Goal: Task Accomplishment & Management: Use online tool/utility

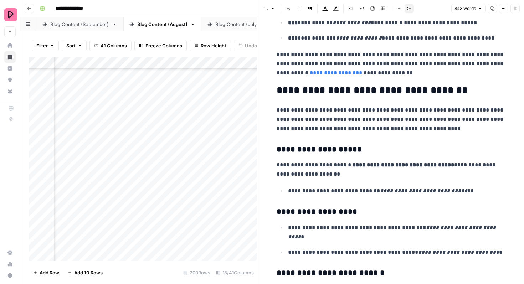
drag, startPoint x: 314, startPoint y: 166, endPoint x: 329, endPoint y: 166, distance: 15.7
click at [329, 166] on p "**********" at bounding box center [391, 170] width 228 height 19
drag, startPoint x: 334, startPoint y: 166, endPoint x: 312, endPoint y: 166, distance: 21.8
click at [312, 166] on p "**********" at bounding box center [391, 170] width 228 height 19
click at [378, 165] on strong "**********" at bounding box center [378, 169] width 203 height 15
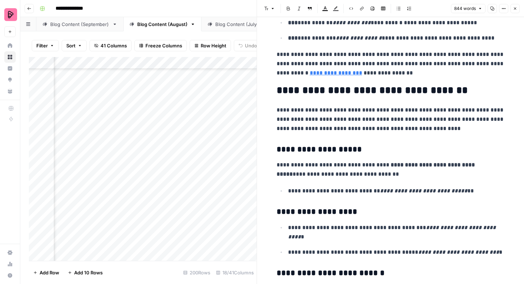
click at [487, 165] on p "**********" at bounding box center [391, 170] width 228 height 19
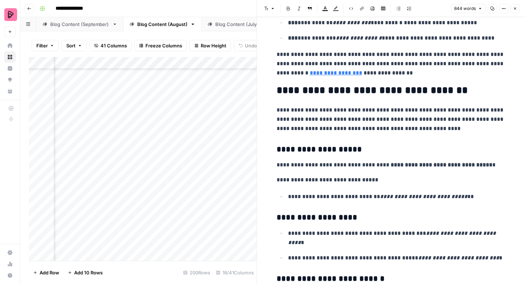
click at [396, 196] on em "**********" at bounding box center [423, 196] width 87 height 5
click at [384, 196] on em "**********" at bounding box center [423, 196] width 87 height 5
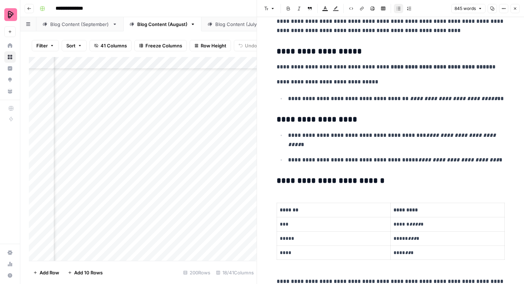
scroll to position [649, 0]
click at [277, 66] on p "**********" at bounding box center [391, 67] width 228 height 9
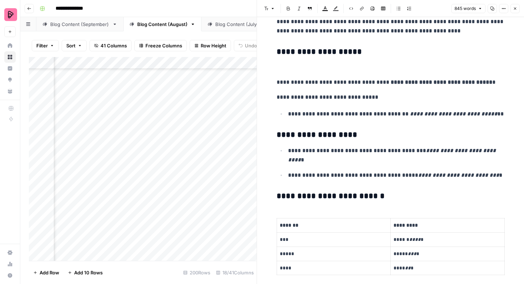
click at [282, 71] on p at bounding box center [391, 67] width 228 height 9
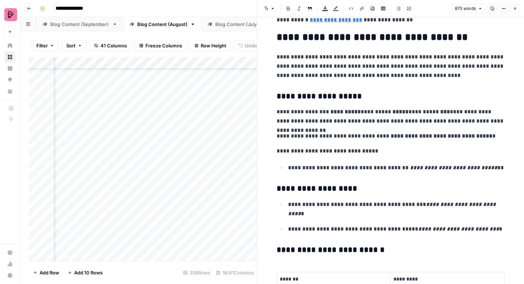
scroll to position [604, 0]
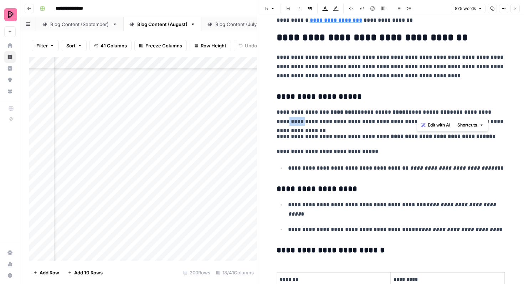
drag, startPoint x: 488, startPoint y: 112, endPoint x: 479, endPoint y: 112, distance: 8.9
click at [479, 112] on p "**********" at bounding box center [391, 117] width 228 height 19
click at [490, 136] on p "**********" at bounding box center [391, 136] width 228 height 9
click at [496, 121] on p "**********" at bounding box center [391, 117] width 228 height 19
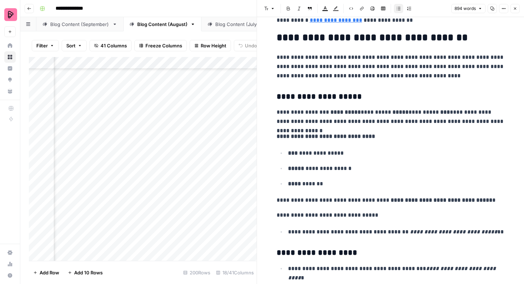
click at [436, 122] on p "**********" at bounding box center [391, 117] width 228 height 19
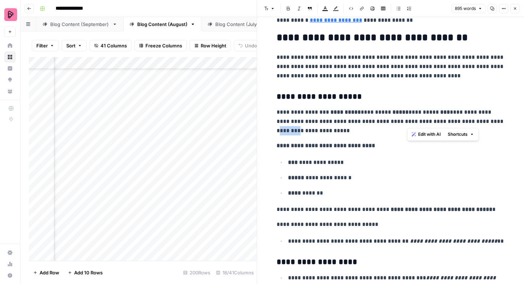
drag, startPoint x: 479, startPoint y: 123, endPoint x: 462, endPoint y: 123, distance: 17.5
click at [462, 123] on p "**********" at bounding box center [391, 122] width 228 height 28
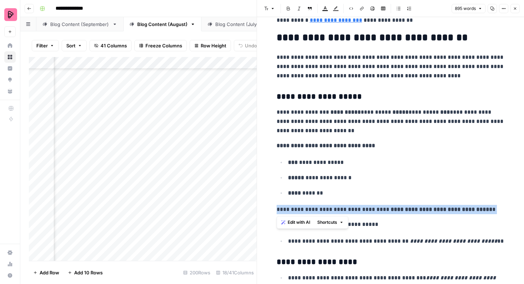
drag, startPoint x: 488, startPoint y: 209, endPoint x: 262, endPoint y: 209, distance: 225.5
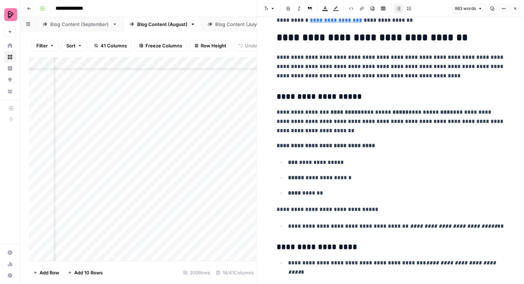
click at [503, 227] on p "**********" at bounding box center [396, 226] width 217 height 9
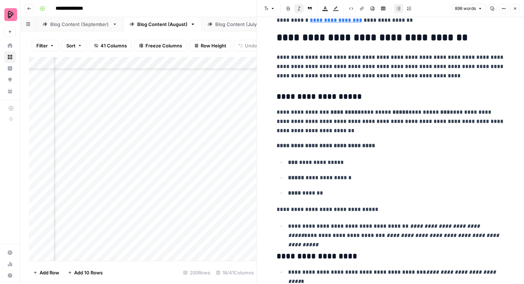
click at [291, 237] on p "**********" at bounding box center [396, 231] width 217 height 19
click at [289, 234] on p "**********" at bounding box center [396, 231] width 217 height 19
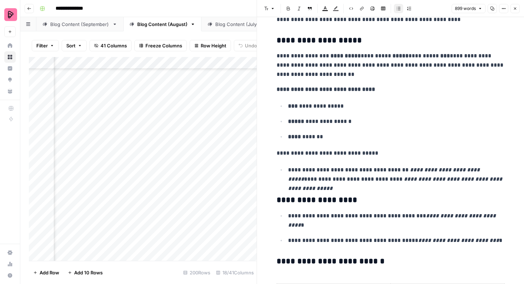
scroll to position [658, 0]
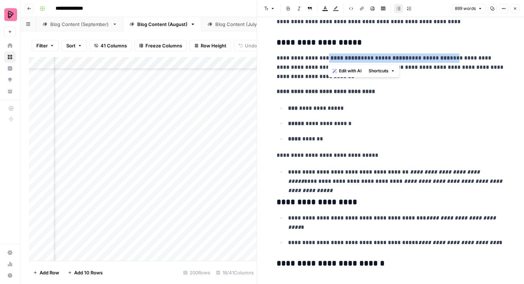
drag, startPoint x: 437, startPoint y: 57, endPoint x: 327, endPoint y: 60, distance: 110.3
click at [327, 60] on p "**********" at bounding box center [391, 68] width 228 height 28
click at [291, 11] on button "Bold" at bounding box center [288, 8] width 9 height 9
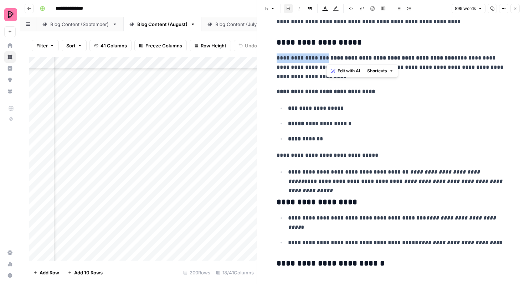
click at [291, 11] on button "Bold" at bounding box center [288, 8] width 9 height 9
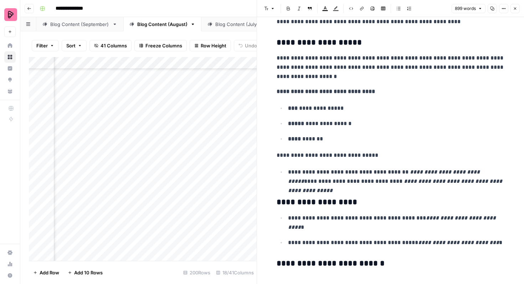
click at [416, 110] on p "**********" at bounding box center [396, 108] width 217 height 9
drag, startPoint x: 356, startPoint y: 174, endPoint x: 378, endPoint y: 170, distance: 21.8
click at [378, 170] on p "**********" at bounding box center [396, 177] width 217 height 19
copy p "*******"
click at [406, 123] on p "**********" at bounding box center [396, 123] width 217 height 9
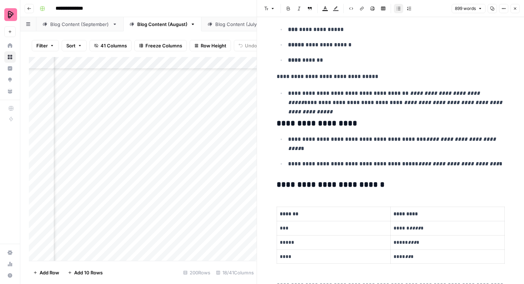
scroll to position [738, 0]
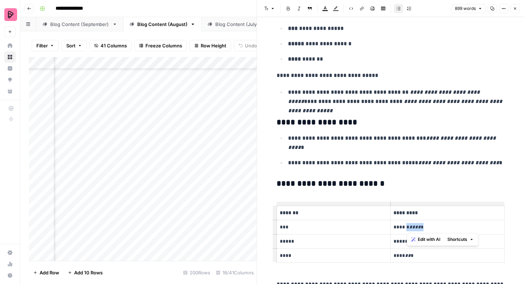
drag, startPoint x: 427, startPoint y: 226, endPoint x: 407, endPoint y: 228, distance: 20.1
click at [407, 228] on p "****** **** *" at bounding box center [448, 227] width 108 height 8
copy p "* **** *"
click at [302, 59] on p "**** *******" at bounding box center [396, 59] width 217 height 9
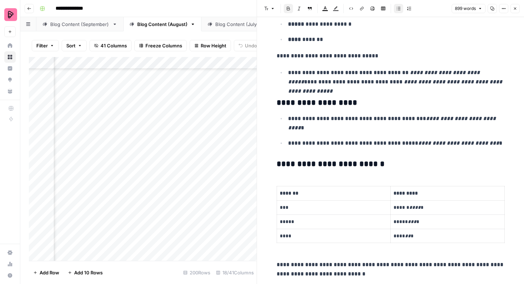
scroll to position [763, 0]
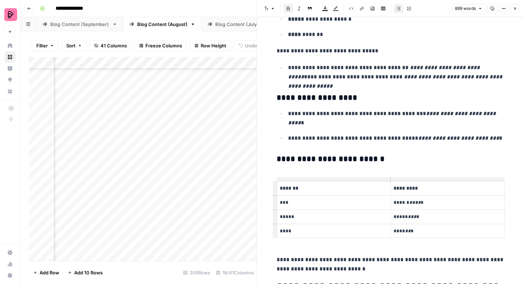
drag, startPoint x: 505, startPoint y: 233, endPoint x: 300, endPoint y: 166, distance: 216.1
click at [300, 166] on div "**********" at bounding box center [391, 226] width 237 height 1920
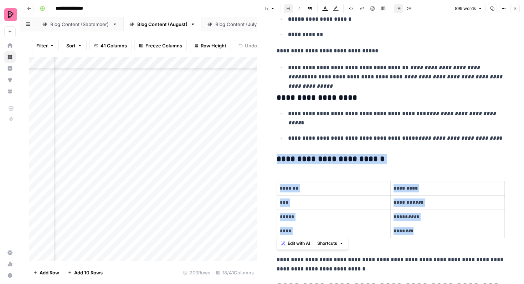
drag, startPoint x: 279, startPoint y: 157, endPoint x: 439, endPoint y: 232, distance: 177.1
click at [439, 232] on div "**********" at bounding box center [391, 226] width 237 height 1920
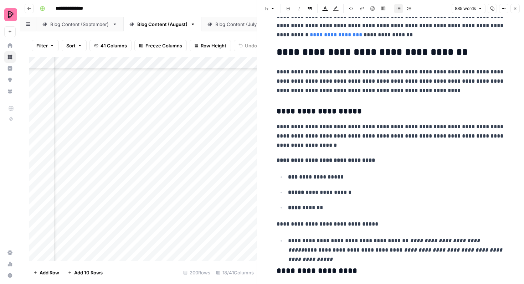
scroll to position [556, 0]
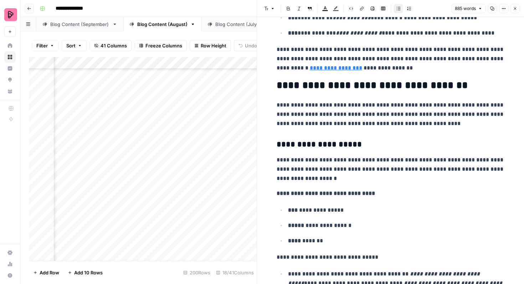
click at [513, 10] on icon "button" at bounding box center [515, 8] width 4 height 4
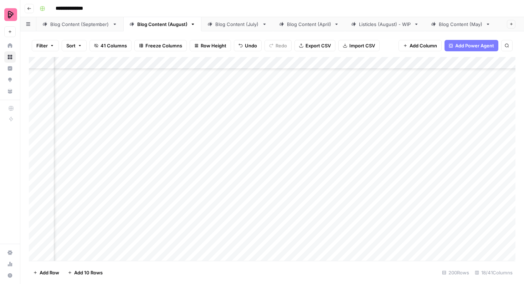
click at [159, 129] on div "Add Column" at bounding box center [272, 159] width 487 height 204
click at [156, 132] on div "Add Column" at bounding box center [272, 159] width 487 height 204
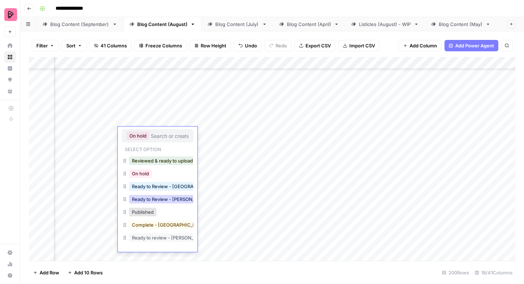
scroll to position [11, 0]
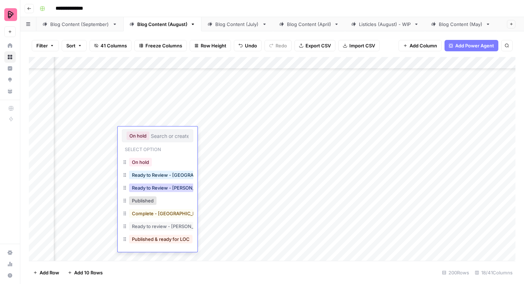
click at [169, 189] on button "Ready to Review - Rebekah" at bounding box center [171, 188] width 84 height 9
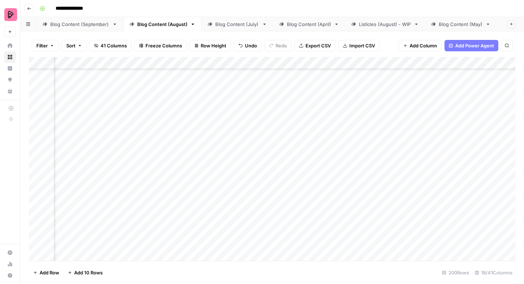
click at [83, 28] on link "Blog Content (September)" at bounding box center [79, 24] width 87 height 14
click at [330, 148] on div "Add Column" at bounding box center [272, 159] width 487 height 204
click at [383, 183] on div "Add Column" at bounding box center [272, 159] width 487 height 204
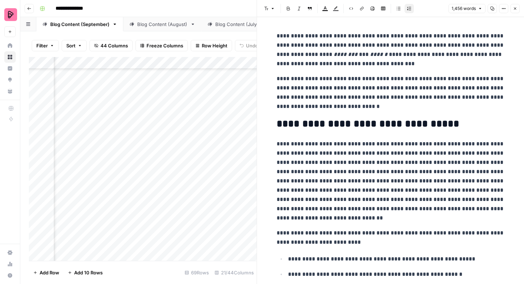
click at [514, 10] on icon "button" at bounding box center [515, 8] width 4 height 4
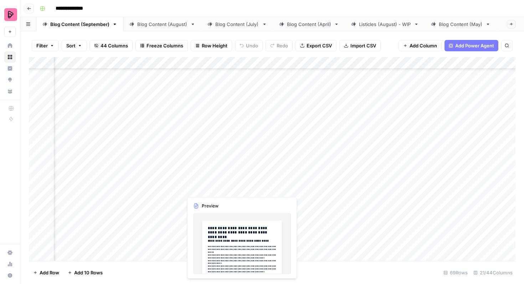
scroll to position [968, 197]
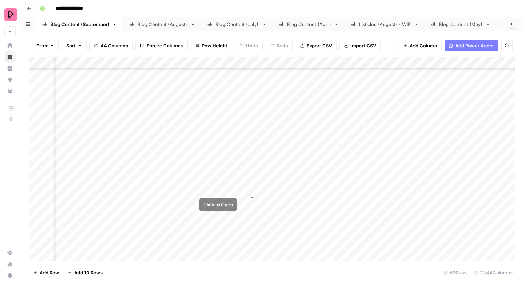
click at [243, 181] on div "Add Column" at bounding box center [272, 159] width 487 height 204
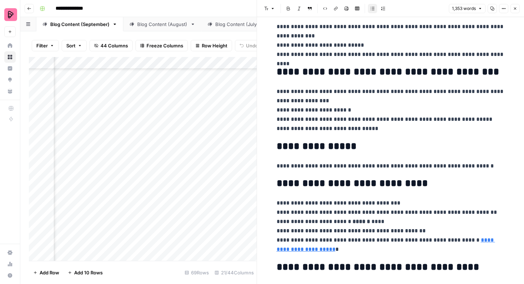
scroll to position [2575, 0]
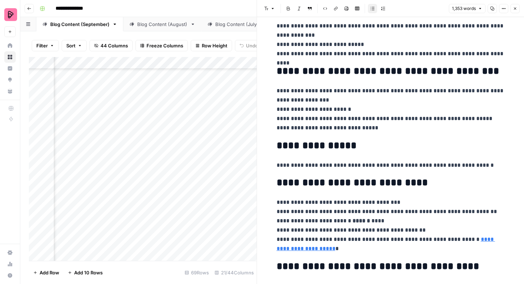
click at [513, 11] on button "Close" at bounding box center [515, 8] width 9 height 9
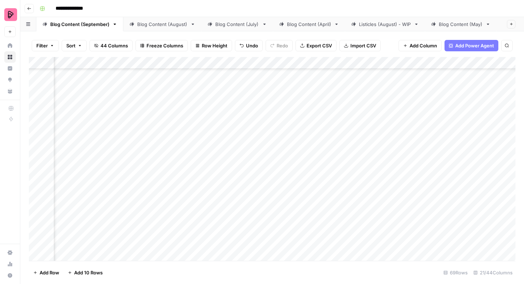
scroll to position [1064, 77]
click at [283, 180] on div "Add Column" at bounding box center [272, 159] width 487 height 204
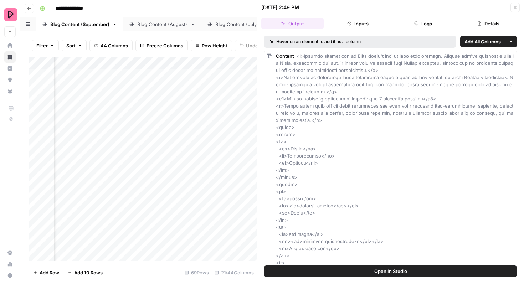
scroll to position [0, 88]
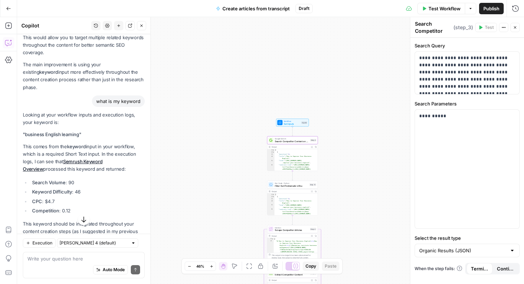
scroll to position [5190, 0]
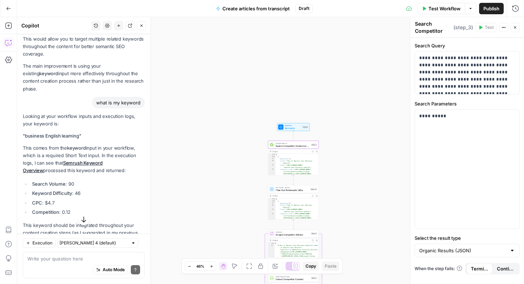
click at [429, 7] on span "Test Workflow" at bounding box center [445, 8] width 32 height 7
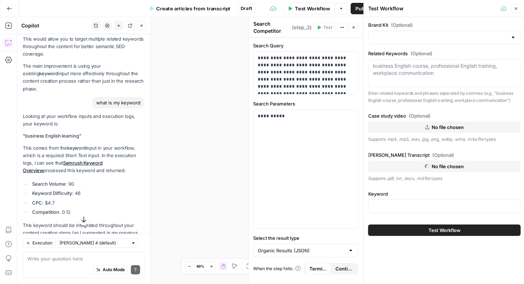
type input "Preply (EN)"
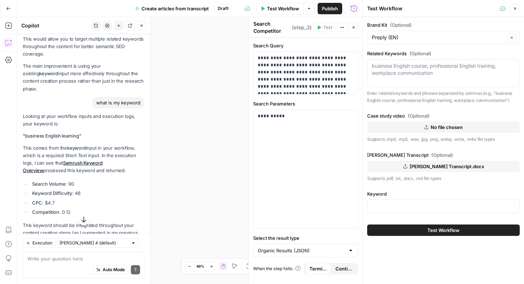
click at [395, 203] on div at bounding box center [443, 207] width 153 height 14
click at [440, 69] on textarea "Related Keywords (Optional)" at bounding box center [443, 69] width 143 height 14
click at [439, 72] on textarea "Related Keywords (Optional)" at bounding box center [443, 69] width 143 height 14
type textarea "n"
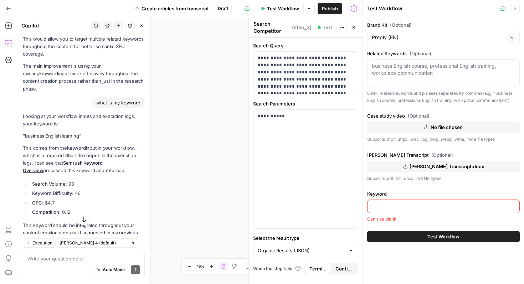
click at [387, 206] on input "Keyword" at bounding box center [443, 206] width 143 height 7
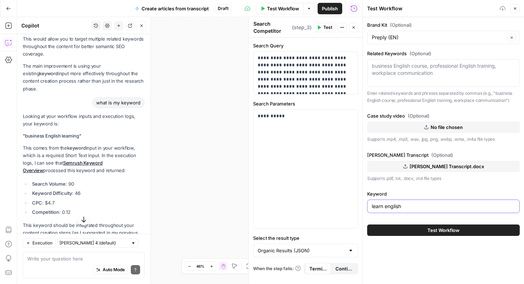
type input "learn english"
click at [402, 69] on textarea "Related Keywords (Optional)" at bounding box center [443, 69] width 143 height 14
paste textarea "go from B1 to B2 in English"
click at [483, 66] on textarea "business english, learn business english online, go from B1 to B2 in English, l…" at bounding box center [443, 69] width 143 height 14
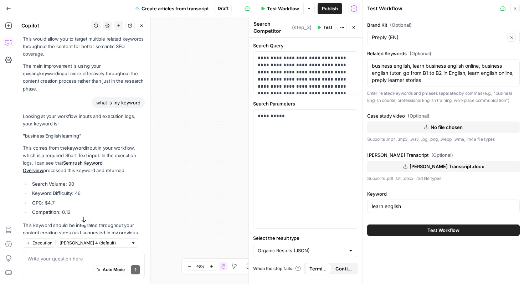
click at [446, 128] on span "No file chosen" at bounding box center [447, 127] width 32 height 7
click at [428, 128] on icon "button" at bounding box center [427, 128] width 4 height 4
drag, startPoint x: 449, startPoint y: 83, endPoint x: 365, endPoint y: 65, distance: 85.7
click at [365, 65] on div "Test Workflow Close Brand Kit (Optional) Preply (EN) Clear Related Keywords (Op…" at bounding box center [444, 142] width 162 height 284
click at [443, 83] on textarea "business english, learn business english online, business english tutor, go fro…" at bounding box center [443, 72] width 143 height 21
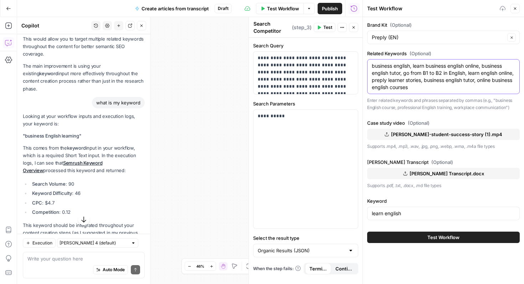
type textarea "business english, learn business english online, business english tutor, go fro…"
click at [518, 5] on button "Close" at bounding box center [515, 8] width 9 height 9
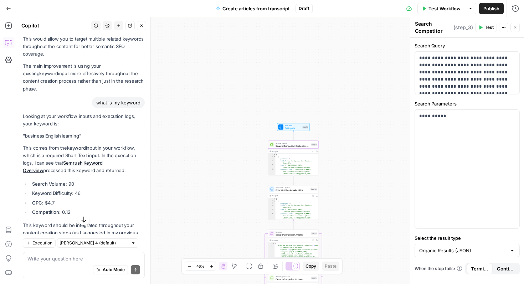
click at [455, 7] on span "Test Workflow" at bounding box center [445, 8] width 32 height 7
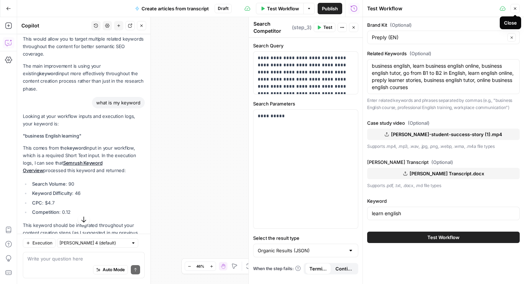
click at [515, 6] on button "Close" at bounding box center [515, 8] width 9 height 9
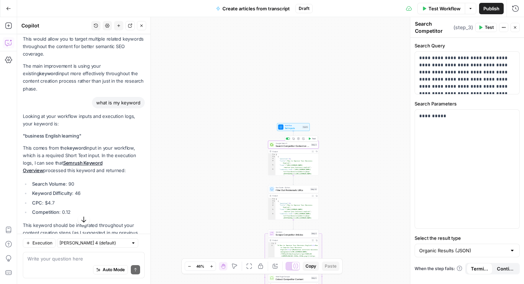
click at [306, 147] on span "Search Competitor Content on B1 to B2 Business English" at bounding box center [293, 145] width 34 height 3
click at [314, 138] on span "Test" at bounding box center [314, 138] width 4 height 3
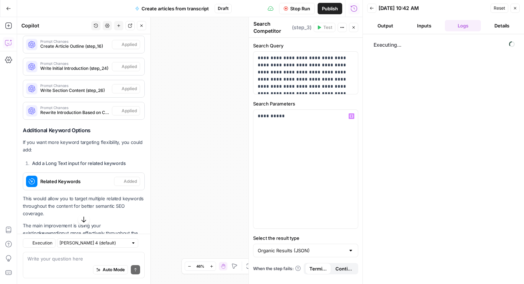
scroll to position [5190, 0]
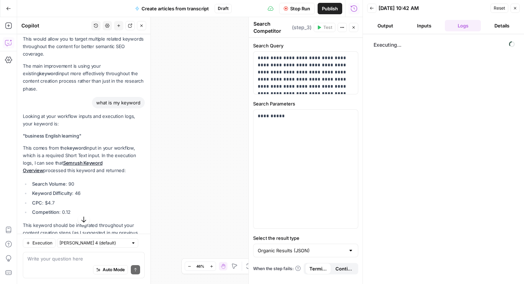
click at [145, 27] on button "Close" at bounding box center [141, 25] width 9 height 9
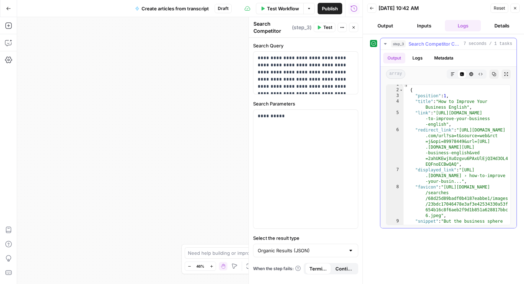
scroll to position [5, 0]
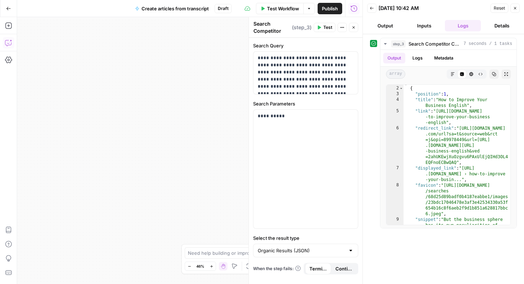
click at [9, 45] on icon "button" at bounding box center [8, 43] width 6 height 6
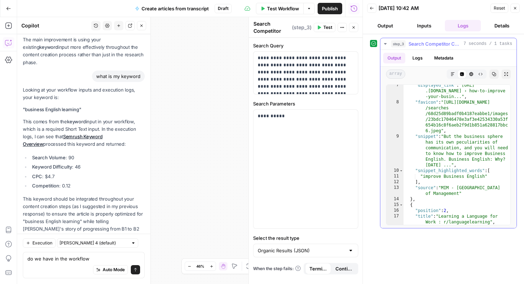
scroll to position [90, 0]
click at [513, 8] on icon "button" at bounding box center [515, 8] width 4 height 4
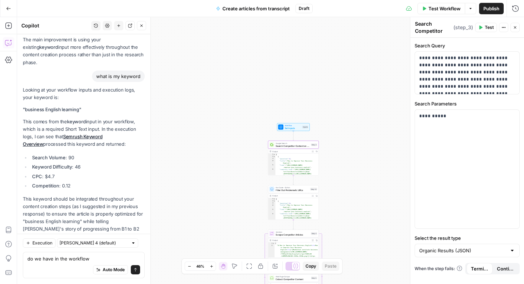
click at [442, 9] on span "Test Workflow" at bounding box center [445, 8] width 32 height 7
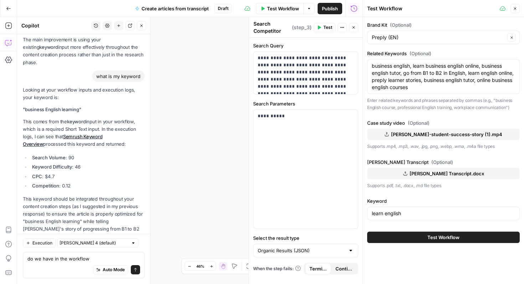
click at [515, 7] on icon "button" at bounding box center [515, 8] width 4 height 4
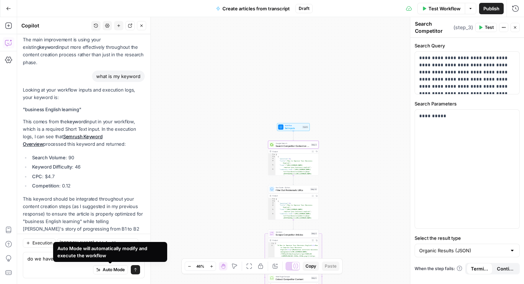
drag, startPoint x: 100, startPoint y: 260, endPoint x: 85, endPoint y: 260, distance: 15.0
click at [85, 260] on div "Auto Mode will automatically modify and execute the workflow" at bounding box center [110, 252] width 114 height 20
click at [54, 259] on textarea "do we have in the workflow" at bounding box center [83, 258] width 113 height 7
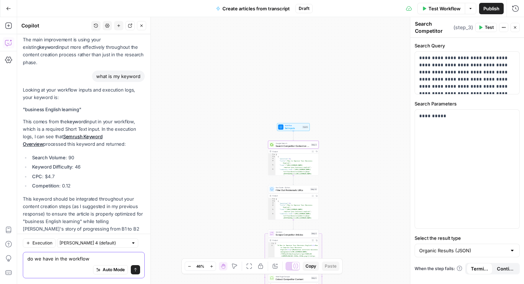
click at [97, 259] on textarea "do we have in the workflow" at bounding box center [83, 258] width 113 height 7
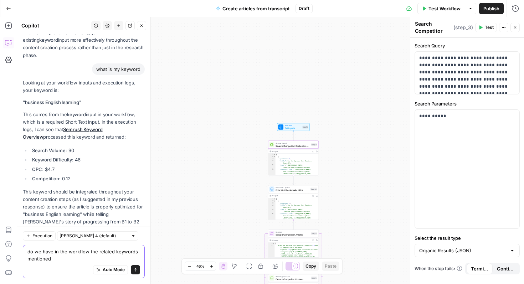
type textarea "do we have in the workflow the related keywords mentioned?"
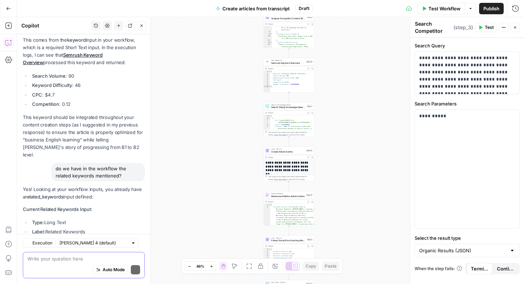
scroll to position [5495, 0]
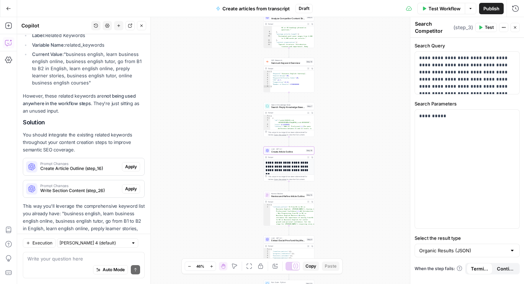
click at [130, 164] on span "Apply" at bounding box center [131, 167] width 12 height 6
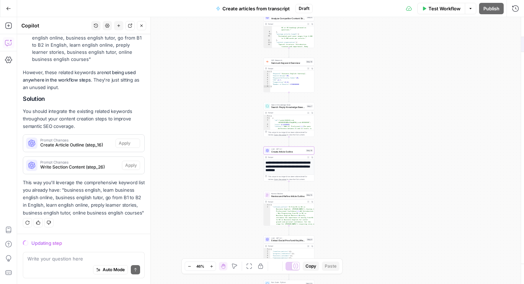
scroll to position [5335, 0]
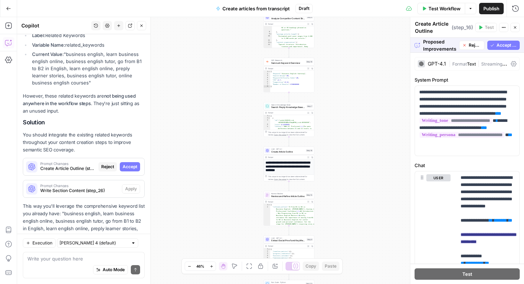
click at [504, 44] on span "Accept All" at bounding box center [507, 45] width 20 height 6
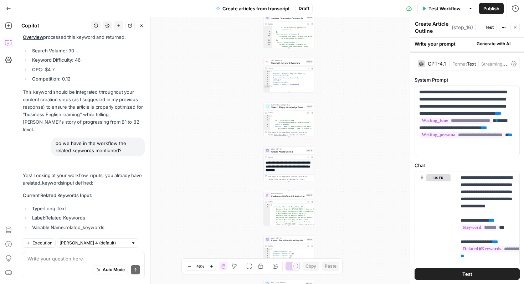
scroll to position [5518, 0]
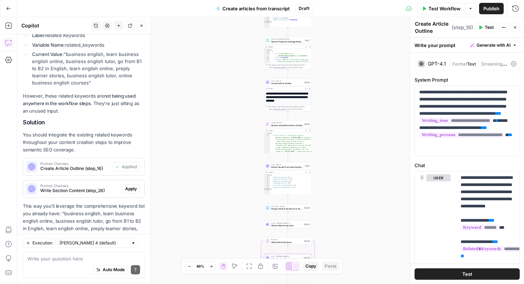
click at [128, 186] on span "Apply" at bounding box center [131, 189] width 12 height 6
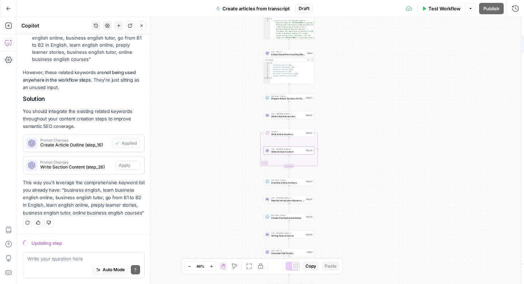
scroll to position [5335, 0]
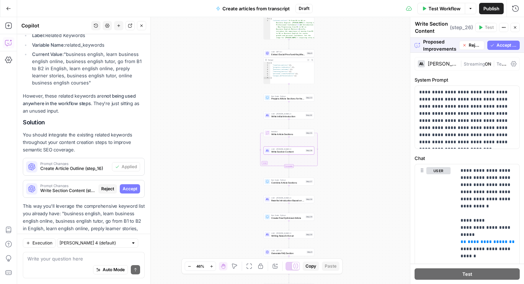
click at [511, 44] on span "Accept All" at bounding box center [507, 45] width 20 height 6
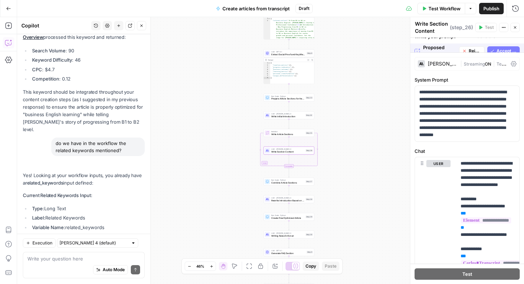
scroll to position [5518, 0]
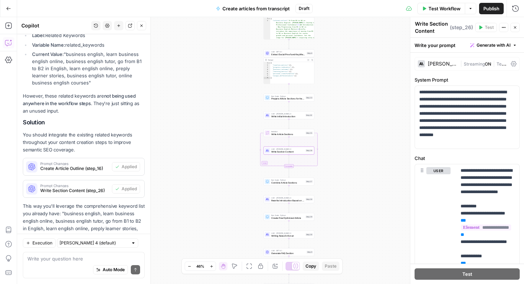
click at [514, 30] on button "Close" at bounding box center [515, 27] width 9 height 9
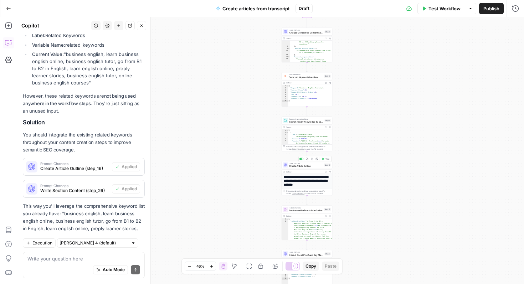
click at [326, 160] on span "Test" at bounding box center [328, 159] width 4 height 3
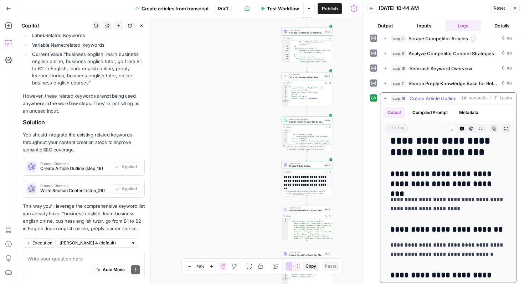
scroll to position [1208, 0]
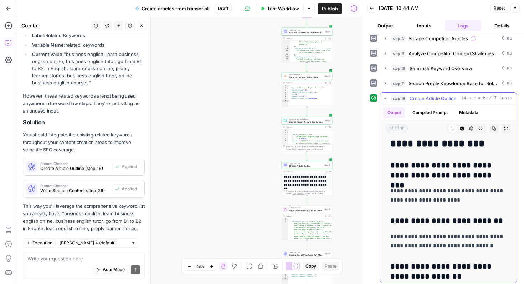
click at [443, 222] on h3 "**********" at bounding box center [449, 222] width 116 height 10
click at [426, 226] on h3 "**********" at bounding box center [449, 222] width 116 height 10
click at [514, 7] on icon "button" at bounding box center [515, 8] width 4 height 4
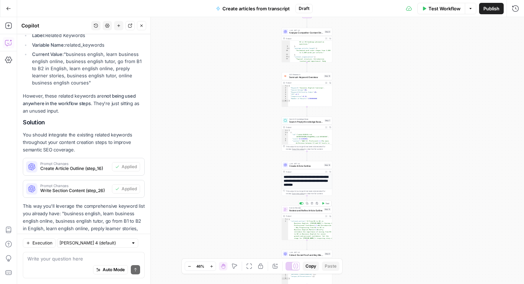
click at [306, 212] on span "Review and Refine Article Outline" at bounding box center [306, 210] width 34 height 3
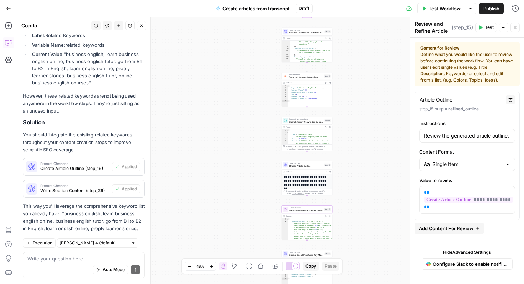
click at [444, 229] on span "Add Content For Review" at bounding box center [446, 228] width 55 height 7
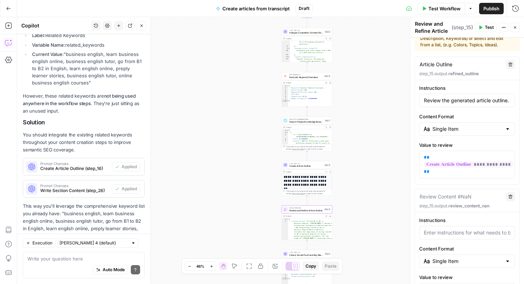
scroll to position [96, 0]
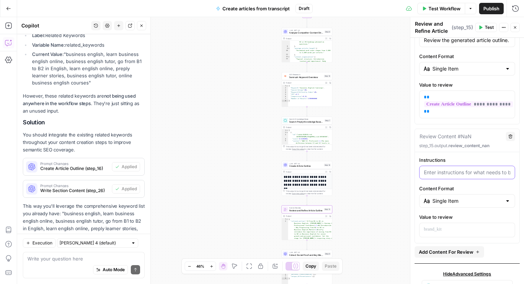
click at [451, 169] on input "Instructions" at bounding box center [467, 172] width 87 height 7
click at [454, 143] on span "review_content_nan" at bounding box center [469, 145] width 41 height 5
click at [454, 146] on span "review_content_nan" at bounding box center [469, 145] width 41 height 5
click at [454, 162] on label "Instructions" at bounding box center [468, 160] width 96 height 7
click at [454, 169] on input "Instructions" at bounding box center [467, 172] width 87 height 7
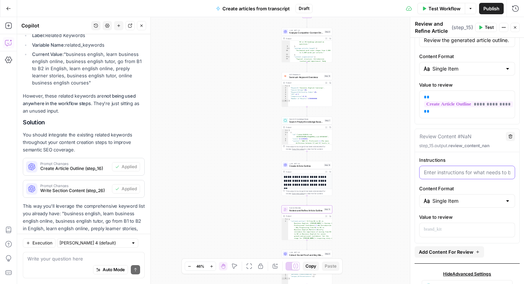
click at [453, 171] on input "Instructions" at bounding box center [467, 172] width 87 height 7
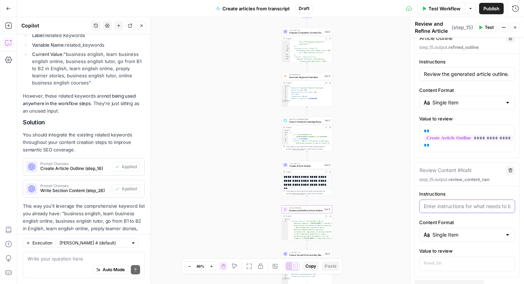
scroll to position [44, 0]
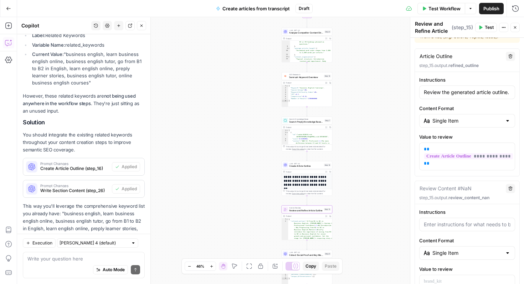
click at [481, 31] on button "Test" at bounding box center [487, 27] width 22 height 9
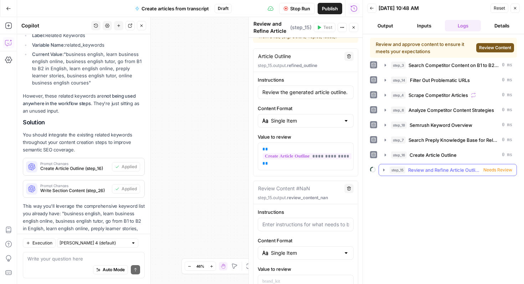
click at [492, 170] on span "Needs Review" at bounding box center [498, 170] width 29 height 6
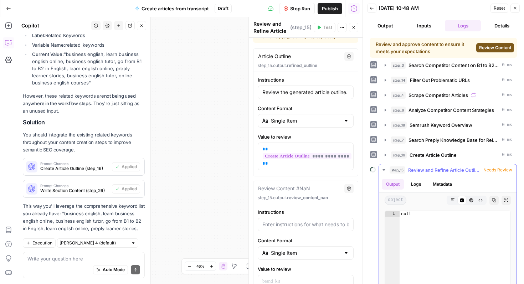
scroll to position [29, 0]
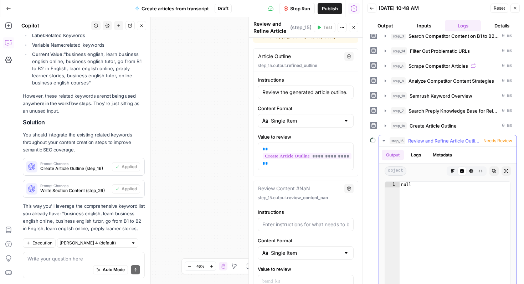
click at [419, 154] on button "Logs" at bounding box center [416, 155] width 19 height 11
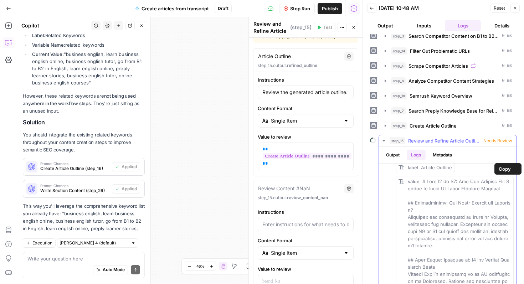
scroll to position [72, 0]
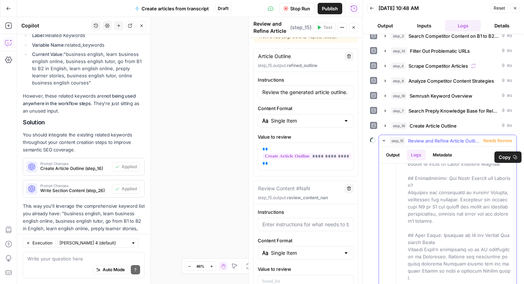
click at [82, 257] on textarea at bounding box center [83, 258] width 113 height 7
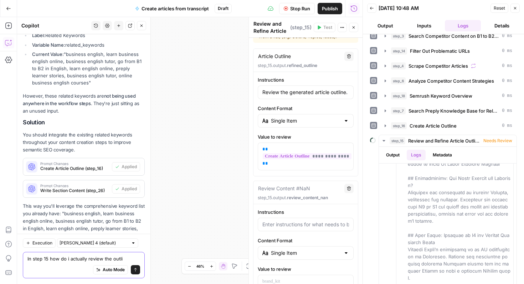
type textarea "In step 15 how do i actually review the outlin"
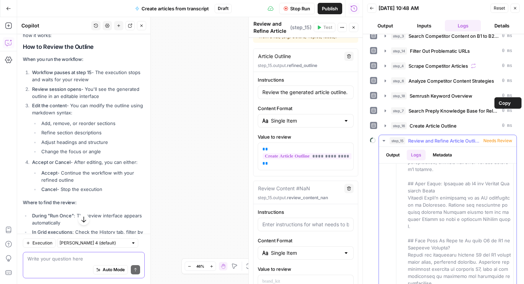
scroll to position [126, 0]
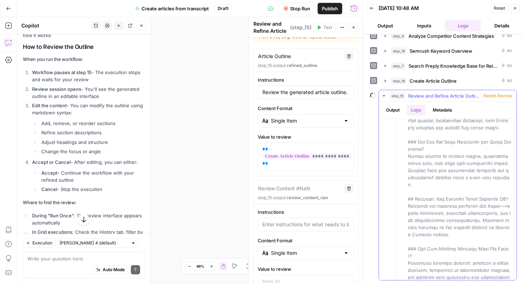
scroll to position [559, 0]
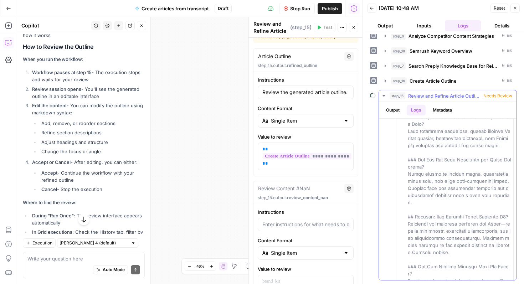
click at [427, 244] on span at bounding box center [460, 74] width 105 height 905
click at [433, 223] on span at bounding box center [460, 74] width 105 height 905
click at [438, 108] on button "Metadata" at bounding box center [443, 110] width 28 height 11
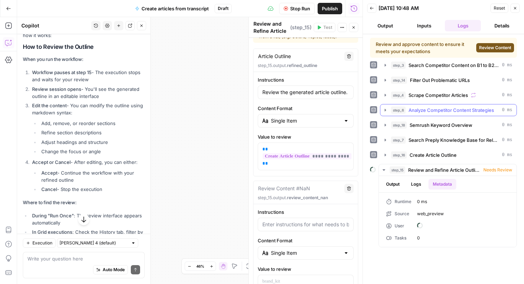
scroll to position [0, 0]
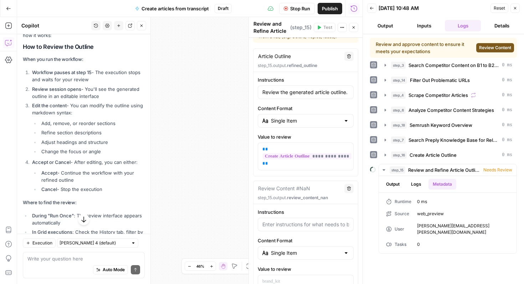
click at [490, 48] on span "Review Content" at bounding box center [495, 48] width 32 height 6
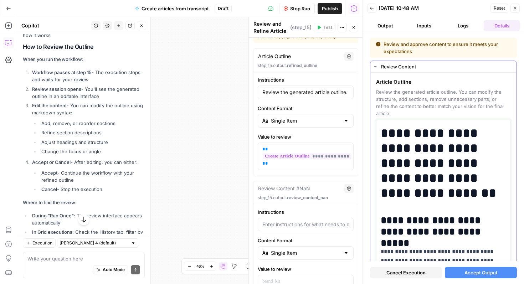
click at [449, 149] on h1 "**********" at bounding box center [444, 163] width 126 height 75
click at [79, 261] on textarea at bounding box center [83, 258] width 113 height 7
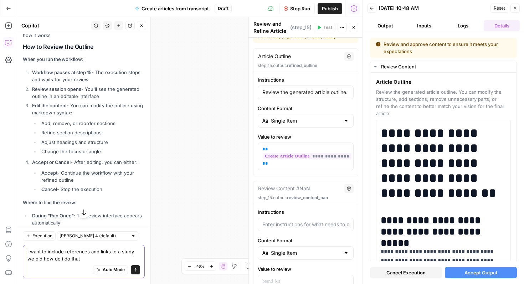
type textarea "i want to include references and links to a study we did how do i do that?"
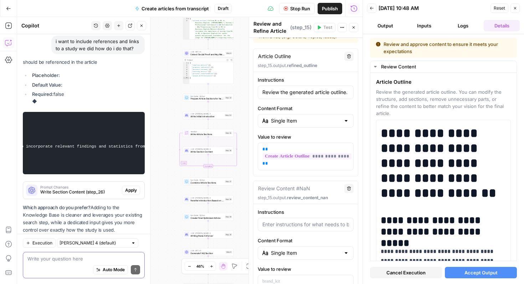
scroll to position [6117, 0]
click at [515, 7] on icon "button" at bounding box center [515, 8] width 4 height 4
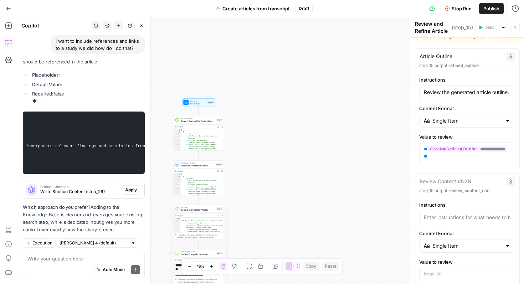
click at [200, 101] on span "Workflow" at bounding box center [198, 101] width 16 height 2
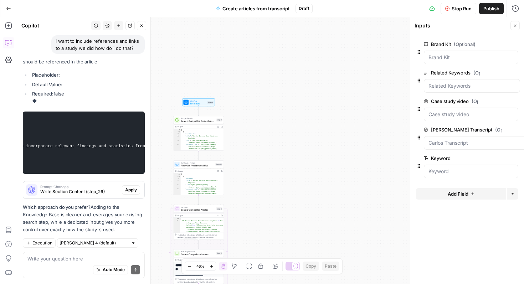
click at [447, 198] on button "Add Field" at bounding box center [461, 193] width 90 height 11
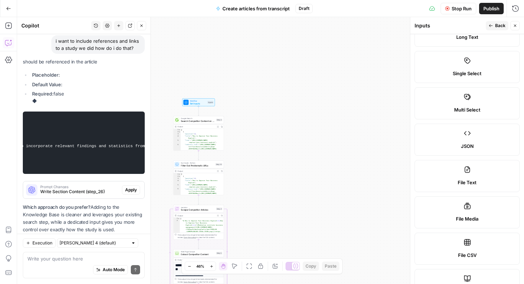
scroll to position [0, 0]
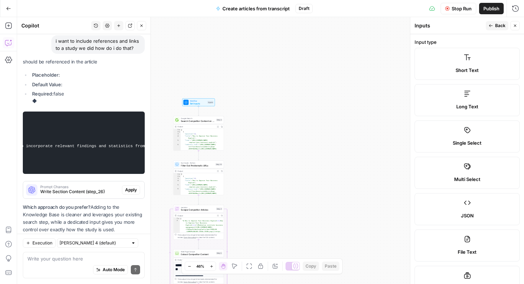
click at [450, 105] on div "Long Text" at bounding box center [467, 106] width 93 height 7
click at [455, 141] on span "Single Select" at bounding box center [467, 142] width 29 height 7
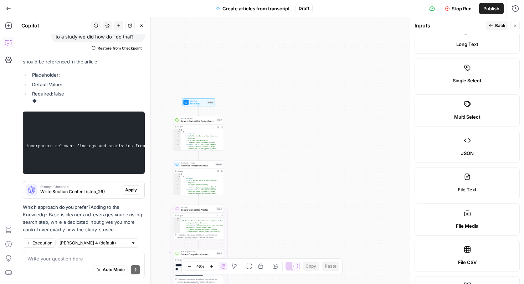
scroll to position [63, 0]
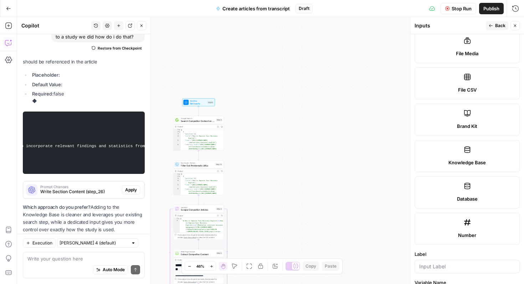
scroll to position [236, 0]
click at [463, 57] on label "File Media" at bounding box center [467, 46] width 105 height 32
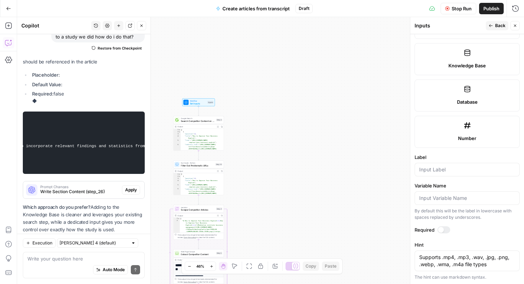
scroll to position [363, 0]
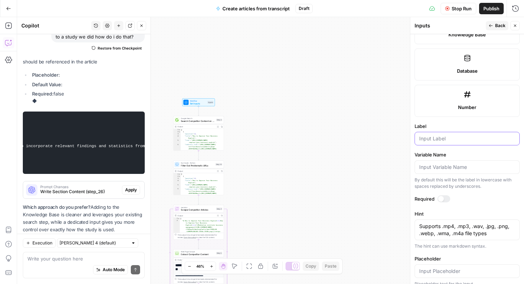
click at [446, 140] on input "Label" at bounding box center [468, 138] width 96 height 7
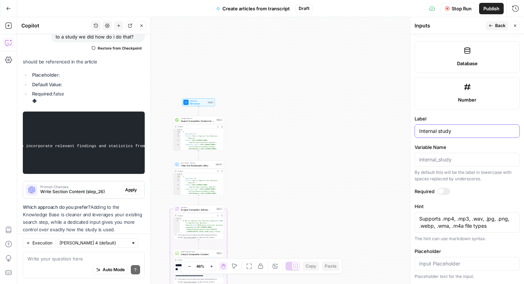
type input "Internal study"
click at [495, 25] on button "Back" at bounding box center [497, 25] width 22 height 9
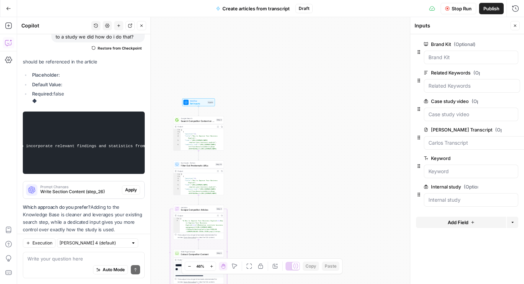
click at [516, 27] on icon "button" at bounding box center [515, 26] width 4 height 4
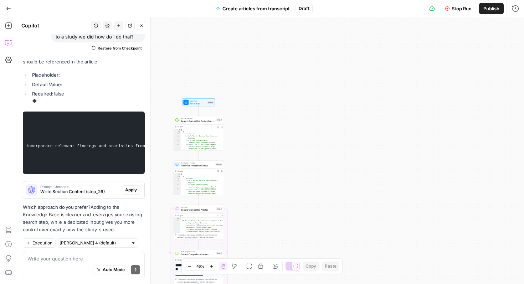
click at [465, 12] on button "Stop Run" at bounding box center [459, 8] width 36 height 11
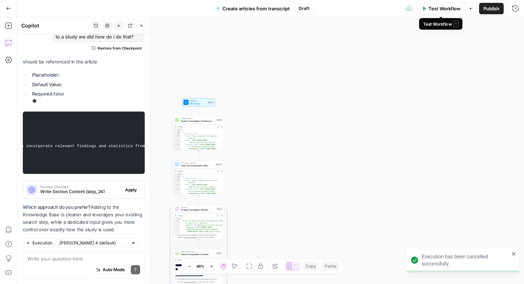
click at [434, 9] on span "Test Workflow" at bounding box center [445, 8] width 32 height 7
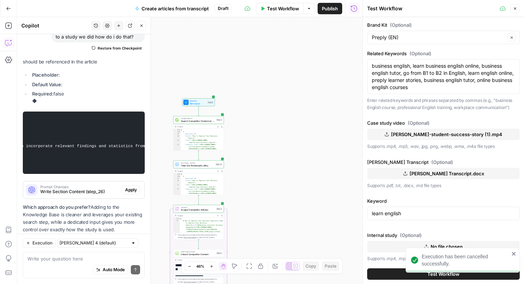
scroll to position [2, 0]
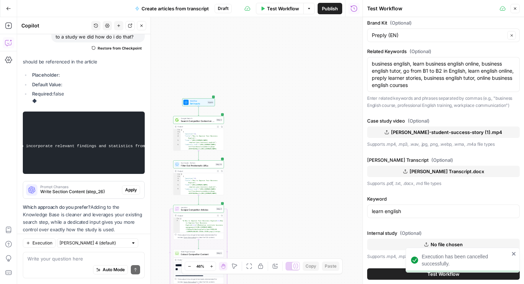
click at [437, 243] on span "No file chosen" at bounding box center [447, 244] width 32 height 7
click at [417, 244] on button "No file chosen" at bounding box center [443, 244] width 153 height 11
click at [422, 244] on button "No file chosen" at bounding box center [443, 244] width 153 height 11
click at [198, 103] on span "Set Inputs" at bounding box center [198, 103] width 16 height 3
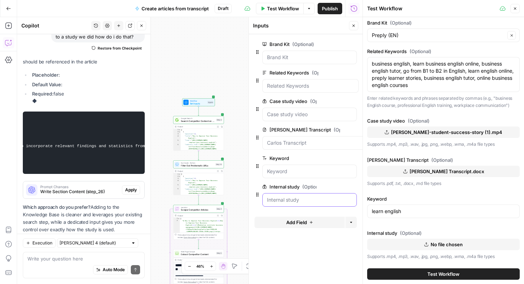
click at [314, 200] on study "Internal study (Optional)" at bounding box center [309, 200] width 85 height 7
click at [325, 189] on span "edit field" at bounding box center [330, 187] width 16 height 6
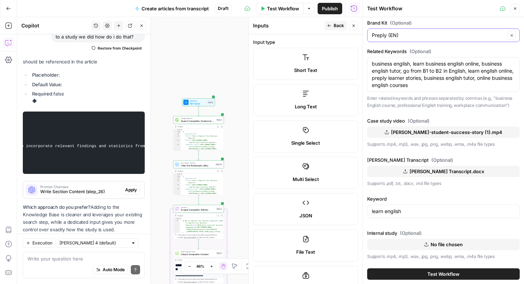
click at [508, 35] on button "Clear" at bounding box center [512, 35] width 9 height 9
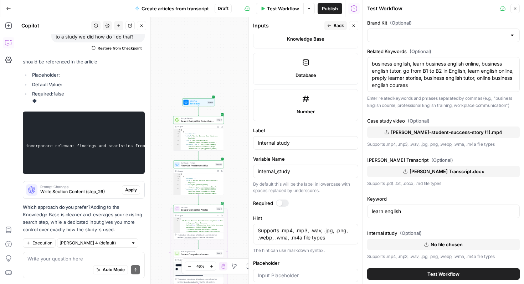
scroll to position [371, 0]
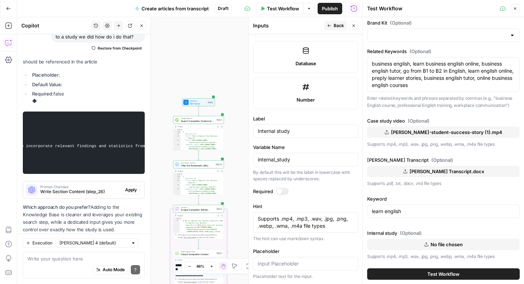
click at [515, 10] on icon "button" at bounding box center [515, 8] width 4 height 4
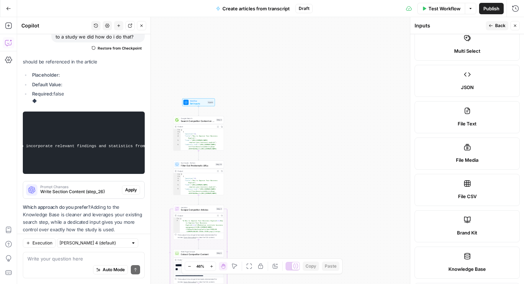
scroll to position [128, 0]
click at [472, 119] on label "File Text" at bounding box center [467, 118] width 105 height 32
type textarea "Supports .pdf, .txt, .docx, .md file types"
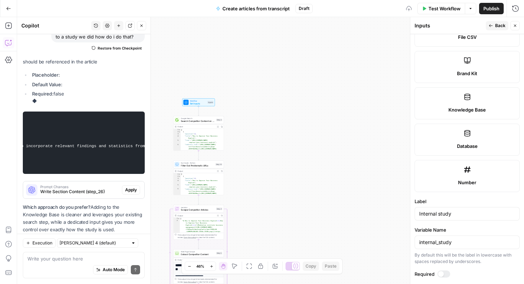
scroll to position [364, 0]
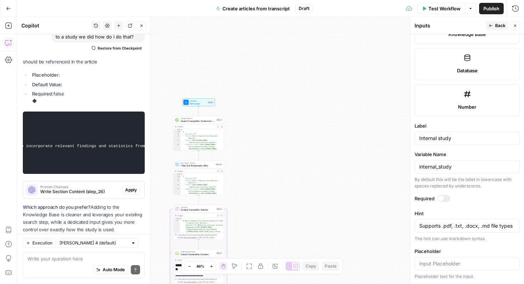
click at [495, 27] on button "Back" at bounding box center [497, 25] width 22 height 9
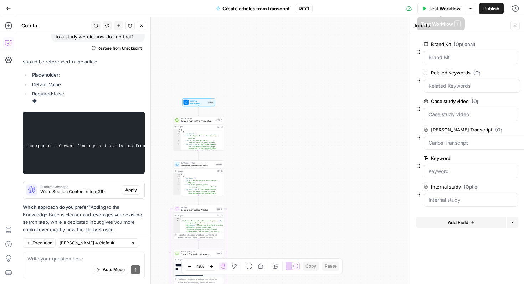
click at [444, 12] on span "Test Workflow" at bounding box center [445, 8] width 32 height 7
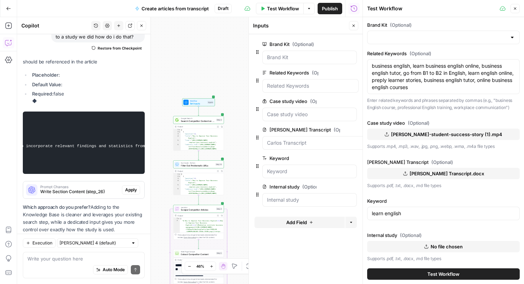
scroll to position [2, 0]
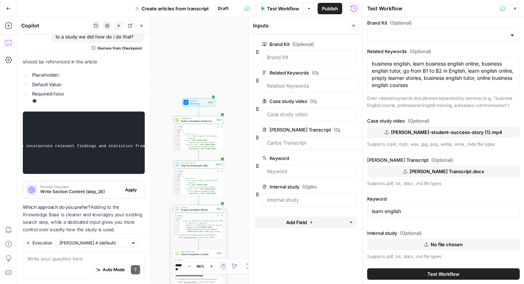
click at [439, 249] on button "No file chosen" at bounding box center [443, 244] width 153 height 11
click at [517, 8] on icon "button" at bounding box center [515, 8] width 4 height 4
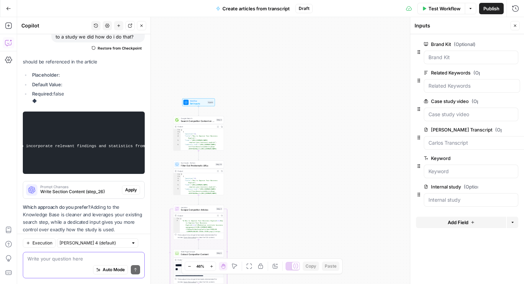
click at [75, 258] on textarea at bounding box center [83, 258] width 113 height 7
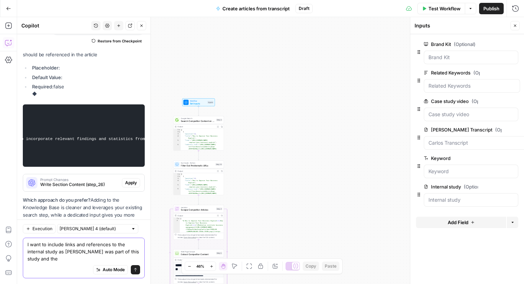
scroll to position [6154, 0]
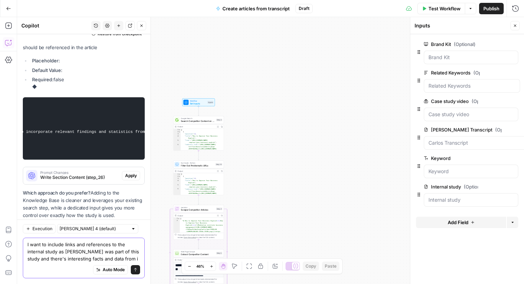
type textarea "I want to include links and references to the internal study as enric was part …"
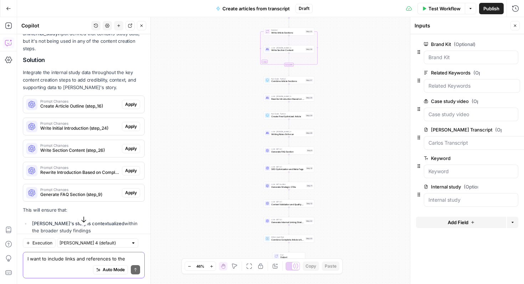
scroll to position [6433, 0]
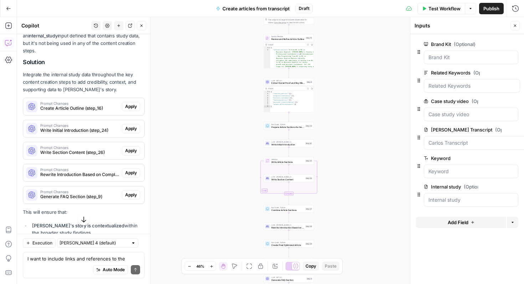
click at [134, 103] on span "Apply" at bounding box center [131, 106] width 12 height 6
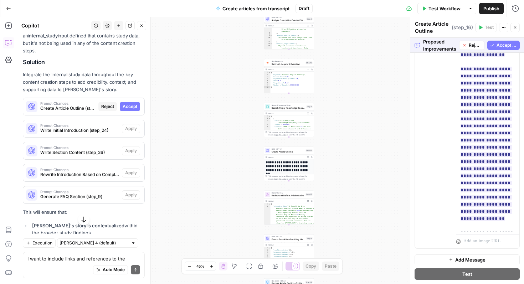
scroll to position [236, 0]
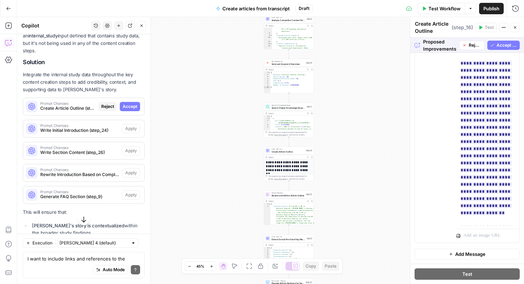
click at [502, 47] on span "Accept All" at bounding box center [507, 45] width 20 height 6
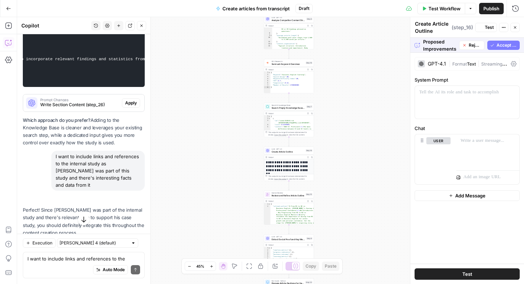
scroll to position [0, 0]
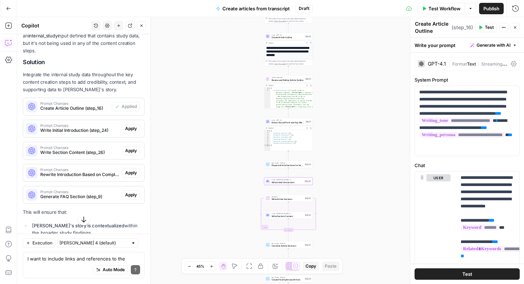
click at [133, 126] on span "Apply" at bounding box center [131, 129] width 12 height 6
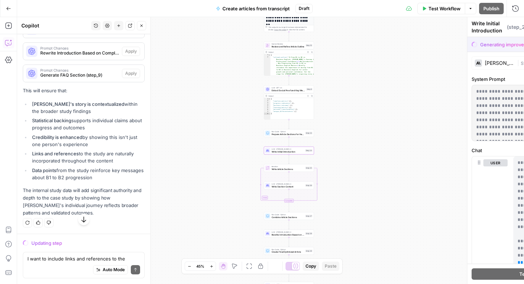
scroll to position [6227, 0]
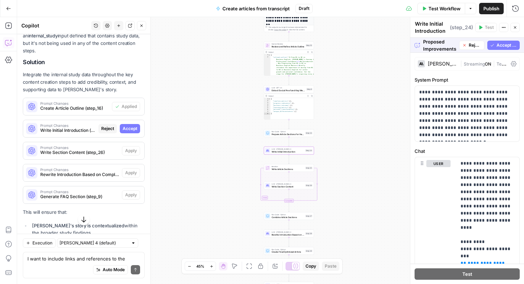
click at [129, 126] on span "Accept" at bounding box center [130, 129] width 15 height 6
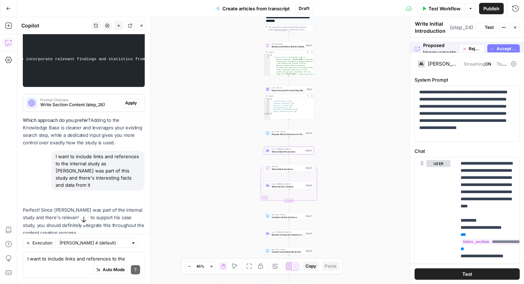
scroll to position [6444, 0]
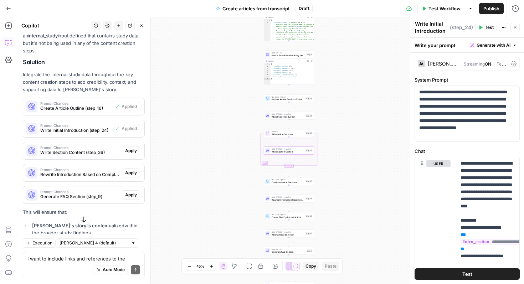
click at [133, 148] on span "Apply" at bounding box center [131, 151] width 12 height 6
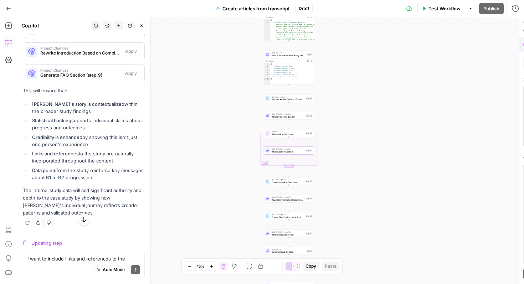
scroll to position [6227, 0]
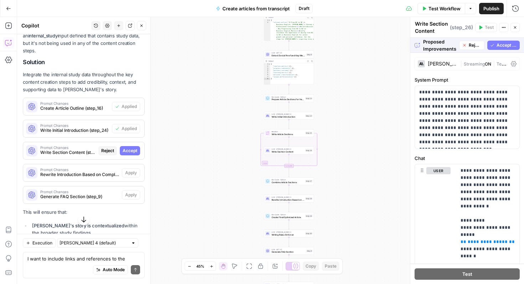
click at [504, 45] on span "Accept All" at bounding box center [507, 45] width 20 height 6
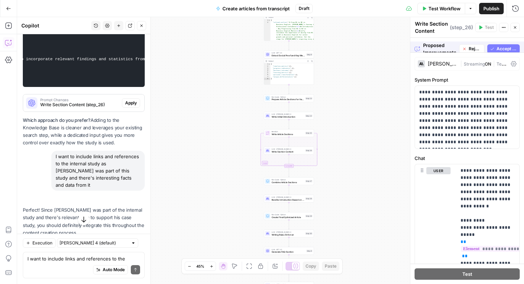
scroll to position [6444, 0]
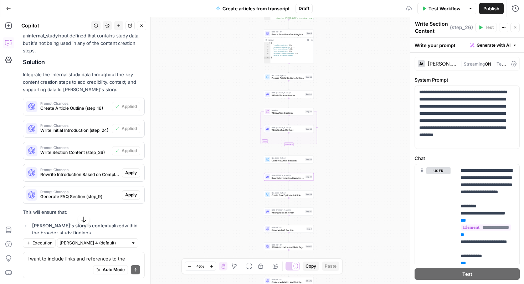
click at [132, 170] on span "Apply" at bounding box center [131, 173] width 12 height 6
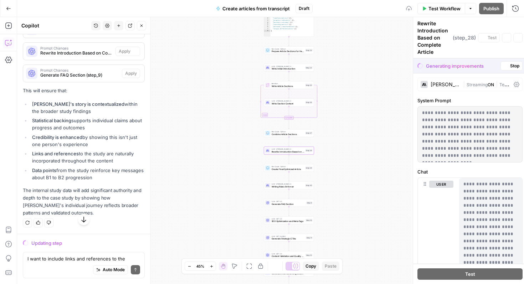
scroll to position [6227, 0]
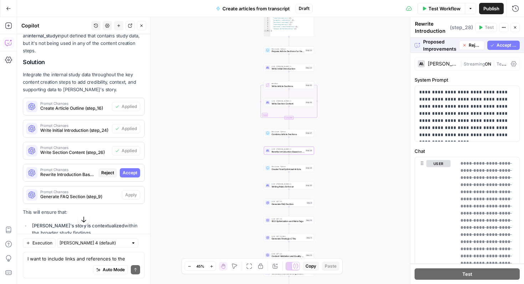
drag, startPoint x: 495, startPoint y: 45, endPoint x: 454, endPoint y: 79, distance: 53.2
click at [495, 45] on button "Accept All" at bounding box center [504, 45] width 32 height 9
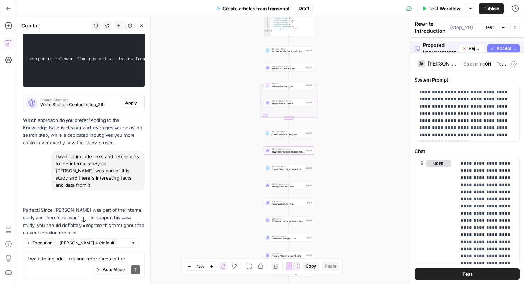
scroll to position [6444, 0]
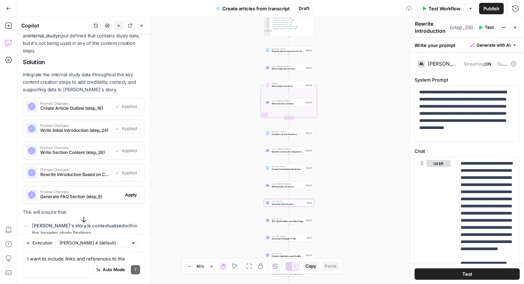
click at [135, 192] on span "Apply" at bounding box center [131, 195] width 12 height 6
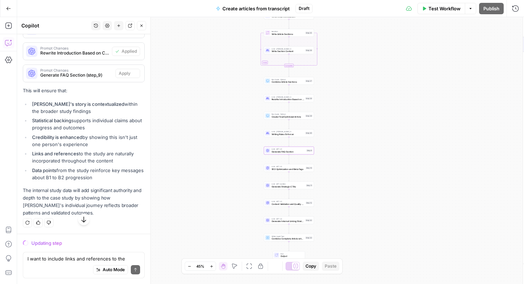
scroll to position [6227, 0]
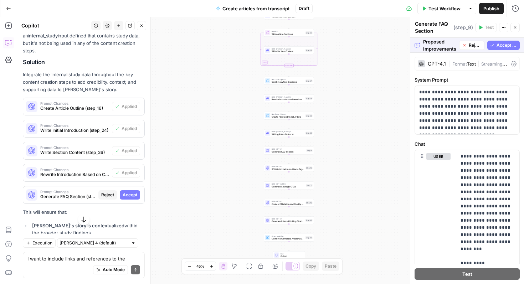
click at [504, 46] on span "Accept All" at bounding box center [507, 45] width 20 height 6
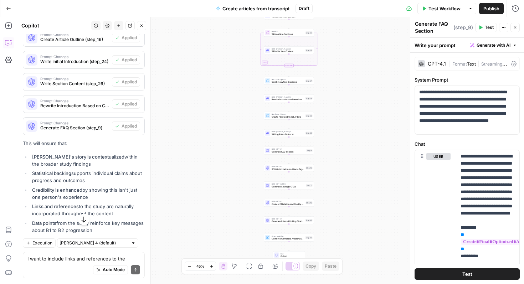
scroll to position [6534, 0]
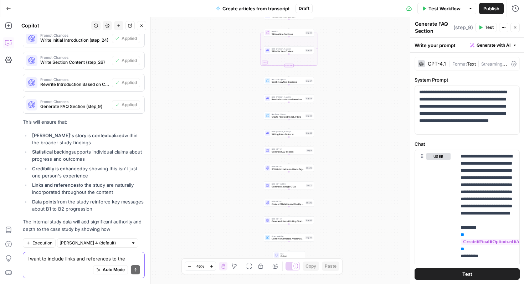
click at [63, 262] on textarea "I want to include links and references to the internal study as enric was part …" at bounding box center [83, 258] width 113 height 7
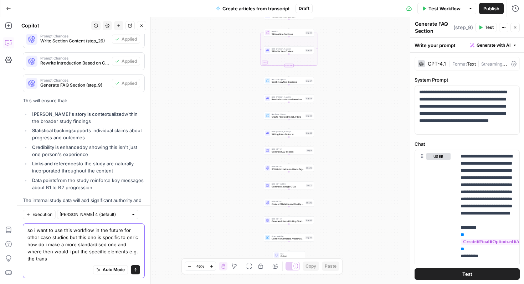
scroll to position [6563, 0]
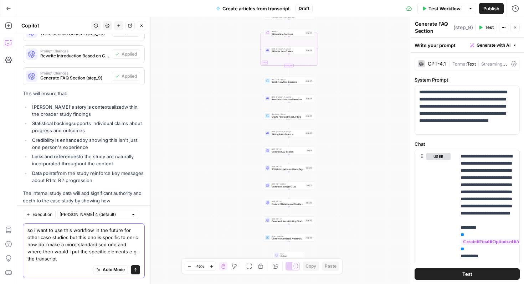
type textarea "so i want to use this workflow in the future for other case studies but this on…"
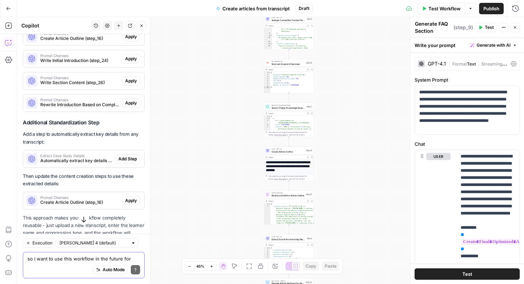
scroll to position [7037, 0]
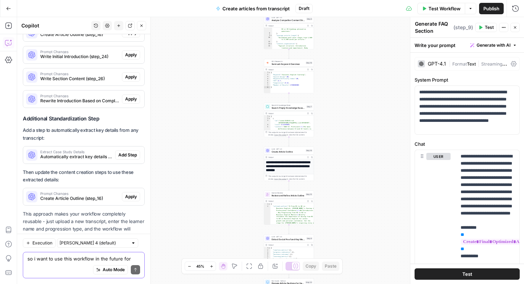
click at [81, 260] on textarea "so i want to use this workflow in the future for other case studies but this on…" at bounding box center [83, 258] width 113 height 7
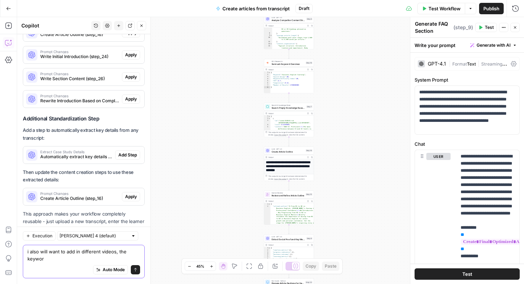
scroll to position [7044, 0]
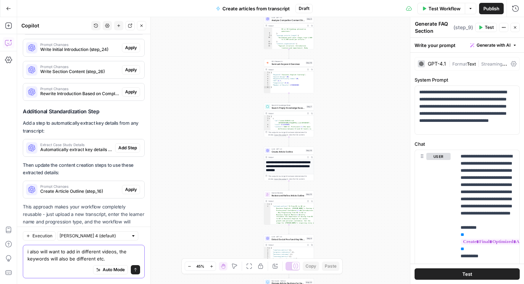
type textarea "i also will want to add in different videos, the keywords will also be differen…"
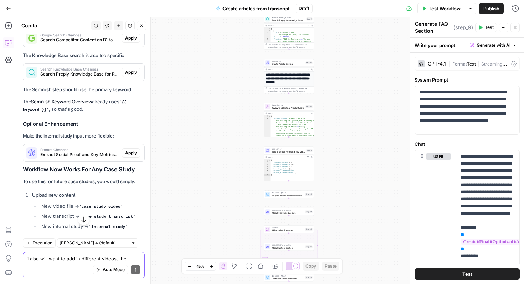
scroll to position [7439, 0]
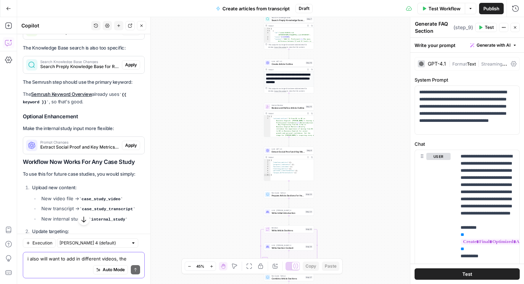
click at [74, 260] on textarea "i also will want to add in different videos, the keywords will also be differen…" at bounding box center [83, 258] width 113 height 7
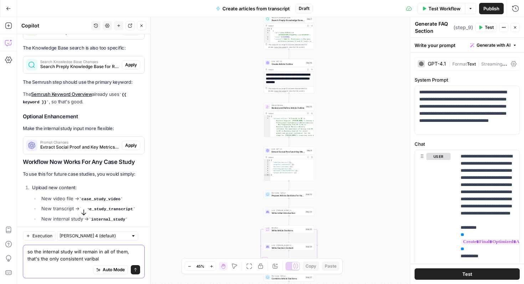
type textarea "so the internal study will remain in all of them, that's the only consistent va…"
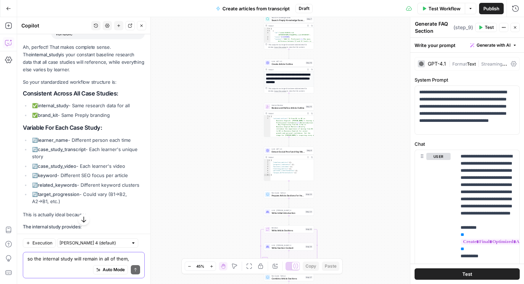
scroll to position [7932, 0]
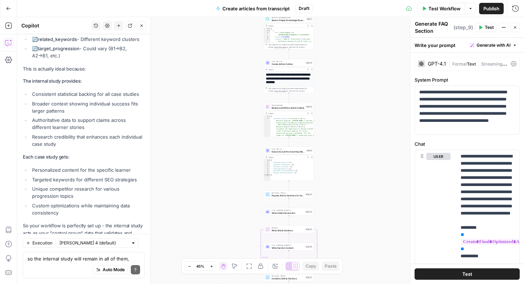
click at [58, 266] on div "Auto Mode Send" at bounding box center [83, 271] width 113 height 16
click at [54, 259] on textarea "so what chnages do i need to make" at bounding box center [83, 258] width 113 height 7
type textarea "so what changes do i need to make"
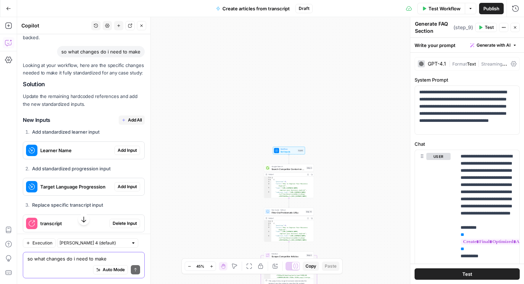
scroll to position [8151, 0]
click at [128, 147] on span "Add Input" at bounding box center [127, 150] width 19 height 6
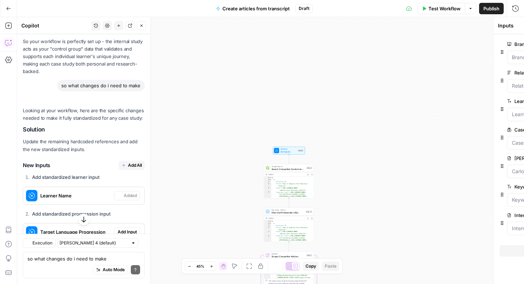
scroll to position [8196, 0]
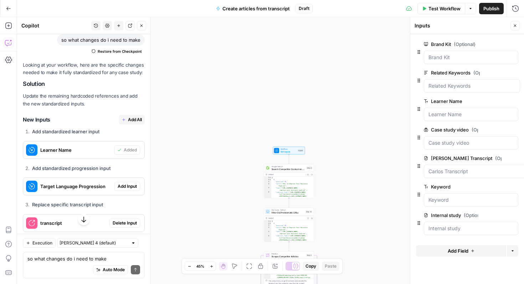
drag, startPoint x: 124, startPoint y: 142, endPoint x: 198, endPoint y: 137, distance: 74.0
click at [124, 183] on span "Add Input" at bounding box center [127, 186] width 19 height 6
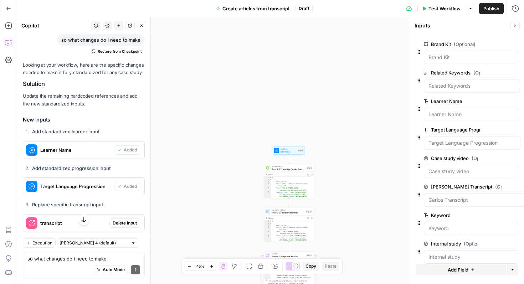
scroll to position [10, 0]
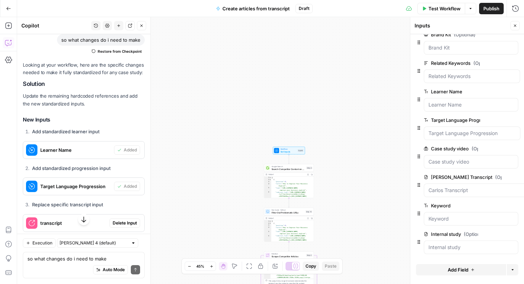
click at [133, 220] on span "Delete Input" at bounding box center [125, 223] width 24 height 6
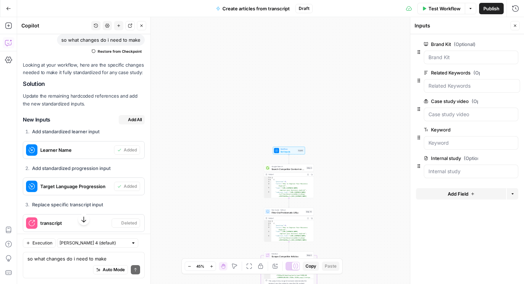
scroll to position [0, 0]
click at [133, 242] on span "Add Input" at bounding box center [127, 245] width 19 height 6
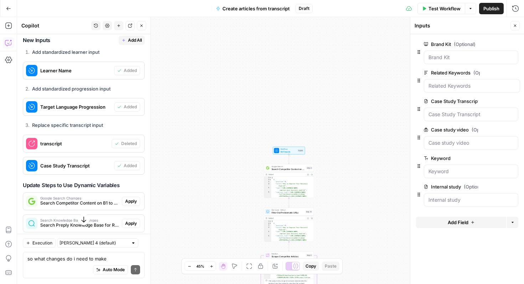
scroll to position [8277, 0]
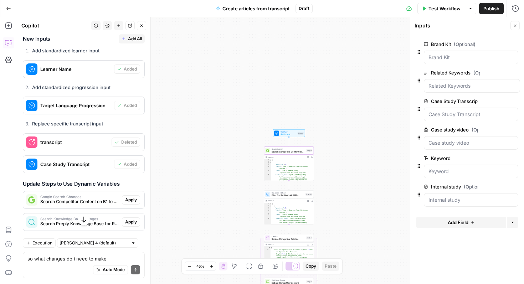
click at [137, 195] on button "Apply" at bounding box center [131, 199] width 18 height 9
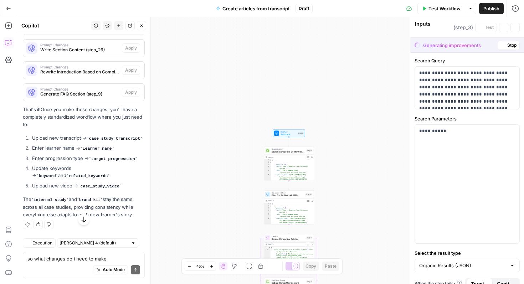
scroll to position [8015, 0]
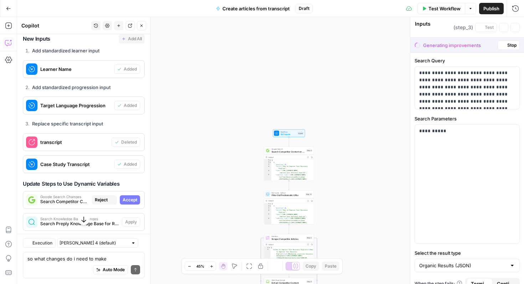
type textarea "Search Competitor Content on B1 to B2 Business English"
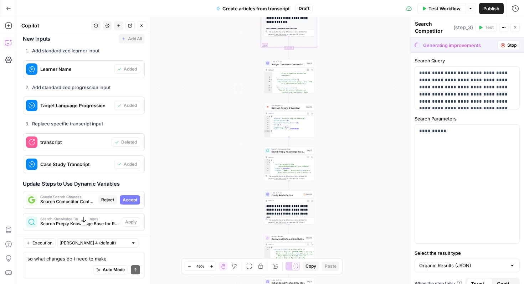
click at [136, 197] on span "Accept" at bounding box center [130, 200] width 15 height 6
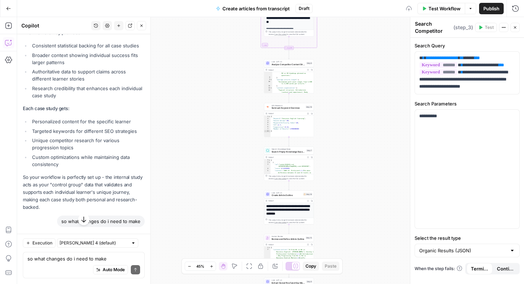
scroll to position [8277, 0]
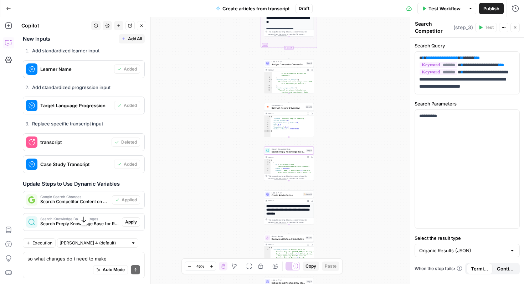
click at [129, 219] on span "Apply" at bounding box center [131, 222] width 12 height 6
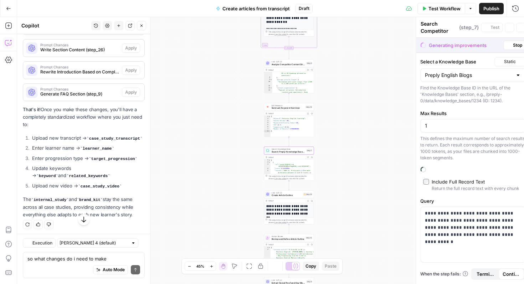
type textarea "Search Preply Knowledge Base for Related Content"
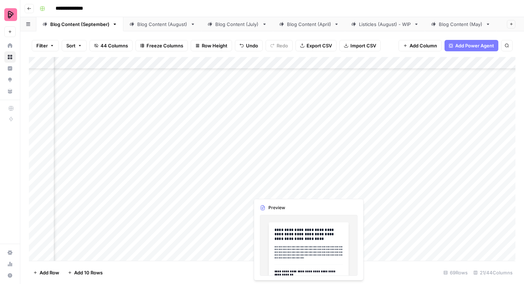
click at [287, 187] on div "Add Column" at bounding box center [272, 159] width 487 height 204
click at [284, 188] on div "Add Column" at bounding box center [272, 159] width 487 height 204
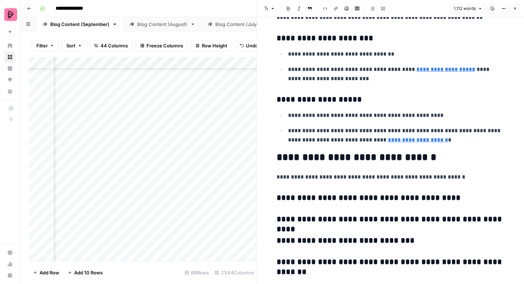
scroll to position [1906, 0]
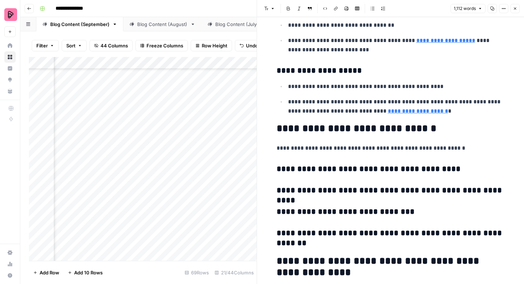
click at [518, 8] on button "Close" at bounding box center [515, 8] width 9 height 9
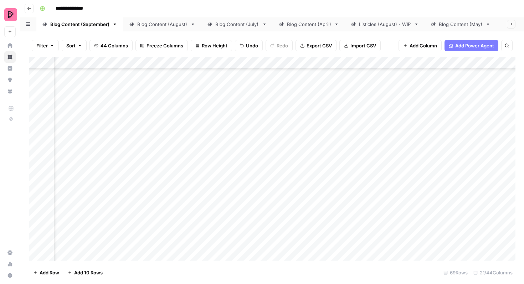
click at [347, 183] on div "Add Column" at bounding box center [272, 159] width 487 height 204
click at [425, 200] on div "Add Column" at bounding box center [272, 159] width 487 height 204
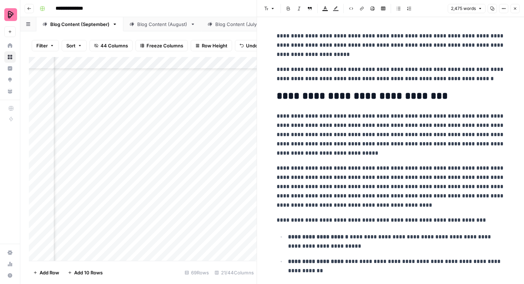
click at [513, 7] on button "Close" at bounding box center [515, 8] width 9 height 9
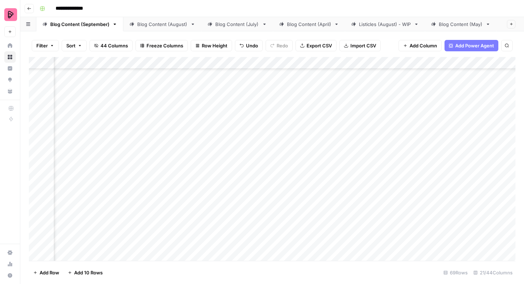
scroll to position [699, 504]
click at [385, 122] on div "Add Column" at bounding box center [272, 159] width 487 height 204
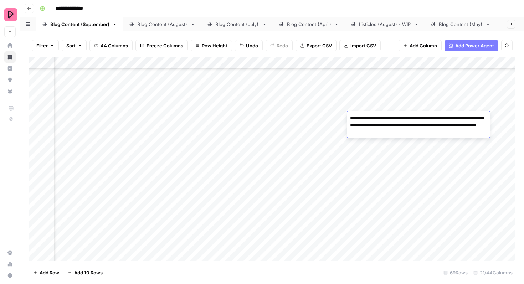
click at [397, 143] on div "Add Column" at bounding box center [272, 159] width 487 height 204
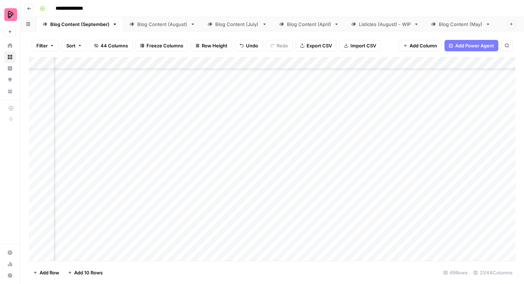
click at [397, 143] on div "Add Column" at bounding box center [272, 159] width 487 height 204
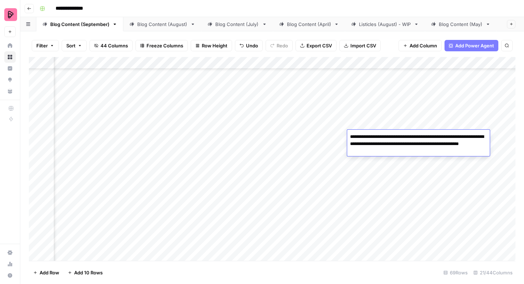
click at [402, 160] on div "Add Column" at bounding box center [272, 159] width 487 height 204
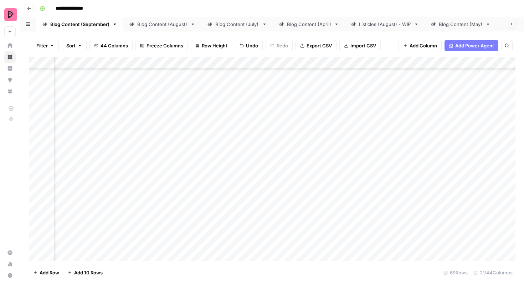
click at [402, 160] on div "Add Column" at bounding box center [272, 159] width 487 height 204
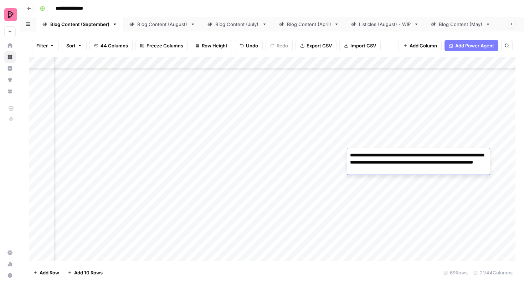
click at [400, 180] on div "Add Column" at bounding box center [272, 159] width 487 height 204
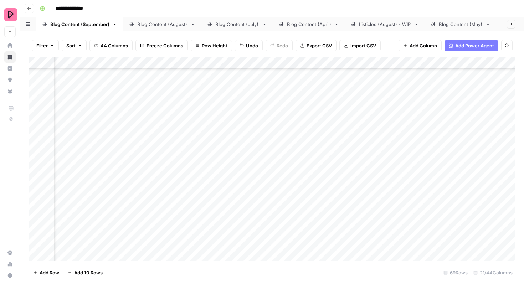
click at [400, 180] on div "Add Column" at bounding box center [272, 159] width 487 height 204
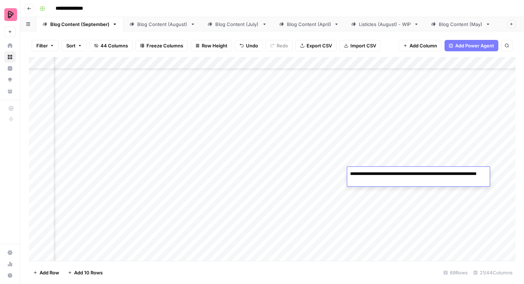
click at [400, 193] on div "Add Column" at bounding box center [272, 159] width 487 height 204
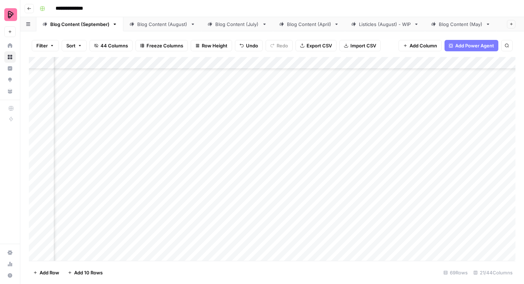
click at [400, 193] on div "Add Column" at bounding box center [272, 159] width 487 height 204
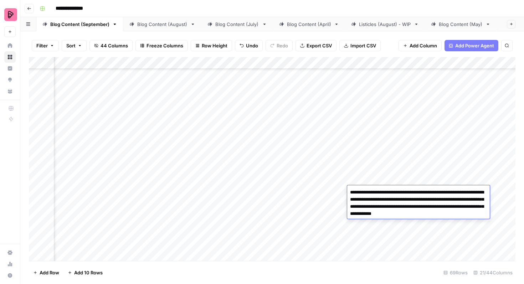
click at [393, 228] on div "Add Column" at bounding box center [272, 159] width 487 height 204
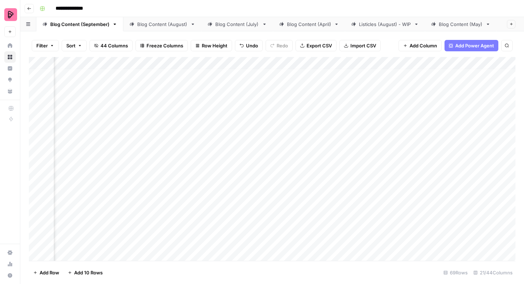
scroll to position [0, 504]
click at [458, 62] on div "Add Column" at bounding box center [272, 159] width 487 height 204
click at [441, 81] on div "Add Column" at bounding box center [272, 159] width 487 height 204
click at [434, 65] on div "Add Column" at bounding box center [272, 159] width 487 height 204
click at [325, 44] on span "Export CSV" at bounding box center [319, 45] width 25 height 7
